Goal: Information Seeking & Learning: Learn about a topic

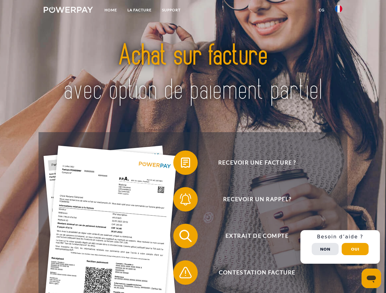
click at [68, 11] on img at bounding box center [68, 10] width 49 height 6
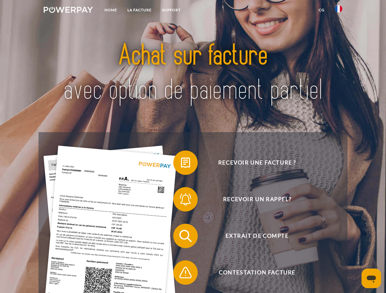
click at [339, 11] on img at bounding box center [338, 8] width 7 height 7
click at [322, 10] on link "CG" at bounding box center [322, 10] width 16 height 11
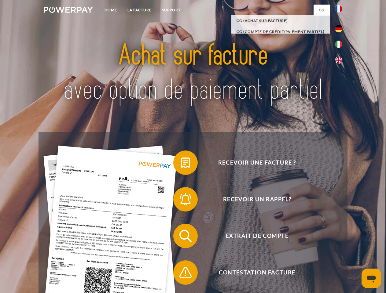
click at [181, 164] on span at bounding box center [176, 163] width 31 height 31
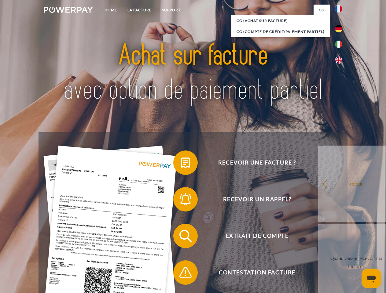
click at [181, 201] on div "Recevoir une facture ? Recevoir un rappel? Extrait de compte retour" at bounding box center [193, 254] width 309 height 245
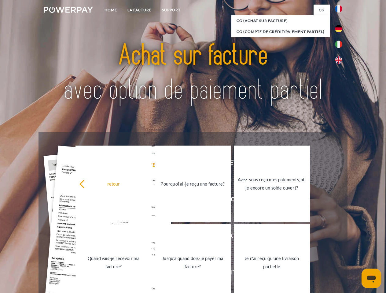
click at [181, 237] on link "Jusqu'à quand dois-je payer ma facture?" at bounding box center [193, 263] width 76 height 76
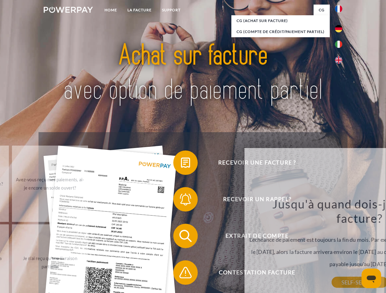
click at [181, 274] on span at bounding box center [176, 273] width 31 height 31
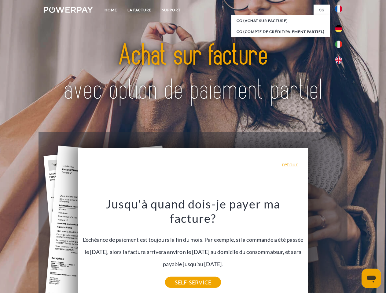
click at [340, 247] on div "Recevoir une facture ? Recevoir un rappel? Extrait de compte retour" at bounding box center [193, 254] width 309 height 245
click at [325, 249] on span "Extrait de compte" at bounding box center [257, 236] width 150 height 24
click at [355, 249] on header "Home LA FACTURE Support" at bounding box center [193, 211] width 386 height 422
